Goal: Navigation & Orientation: Understand site structure

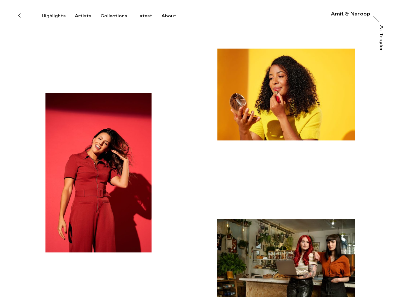
click at [19, 15] on icon at bounding box center [19, 15] width 3 height 5
click at [58, 16] on div "Highlights" at bounding box center [54, 16] width 24 height 6
click at [87, 16] on div "Artists" at bounding box center [83, 16] width 16 height 6
click at [116, 16] on div "Collections" at bounding box center [113, 16] width 27 height 6
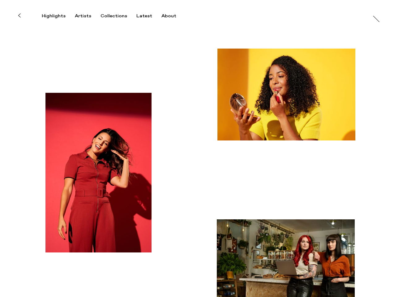
click at [146, 16] on div "Latest" at bounding box center [144, 16] width 16 height 6
